Goal: Task Accomplishment & Management: Manage account settings

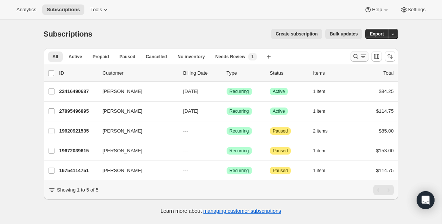
click at [354, 56] on icon "Search and filter results" at bounding box center [355, 56] width 7 height 7
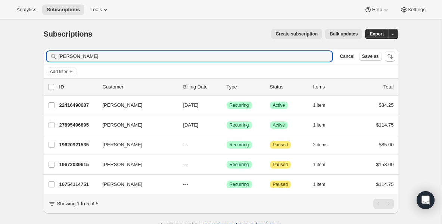
drag, startPoint x: 255, startPoint y: 59, endPoint x: -72, endPoint y: 40, distance: 327.7
click at [0, 40] on html "Analytics Subscriptions Tools Help Settings Skip to content Subscriptions. This…" at bounding box center [221, 112] width 442 height 224
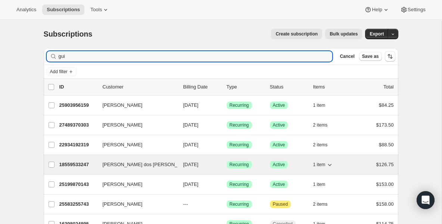
type input "gui"
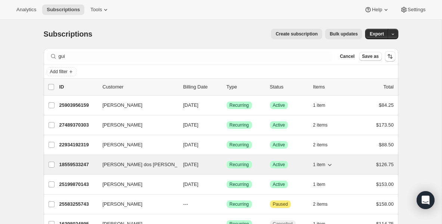
click at [77, 167] on p "18559533247" at bounding box center [77, 164] width 37 height 7
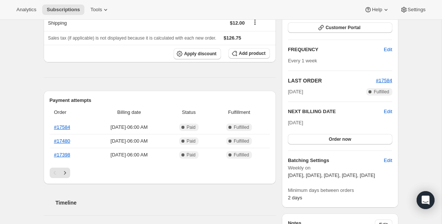
scroll to position [104, 0]
